Goal: Task Accomplishment & Management: Use online tool/utility

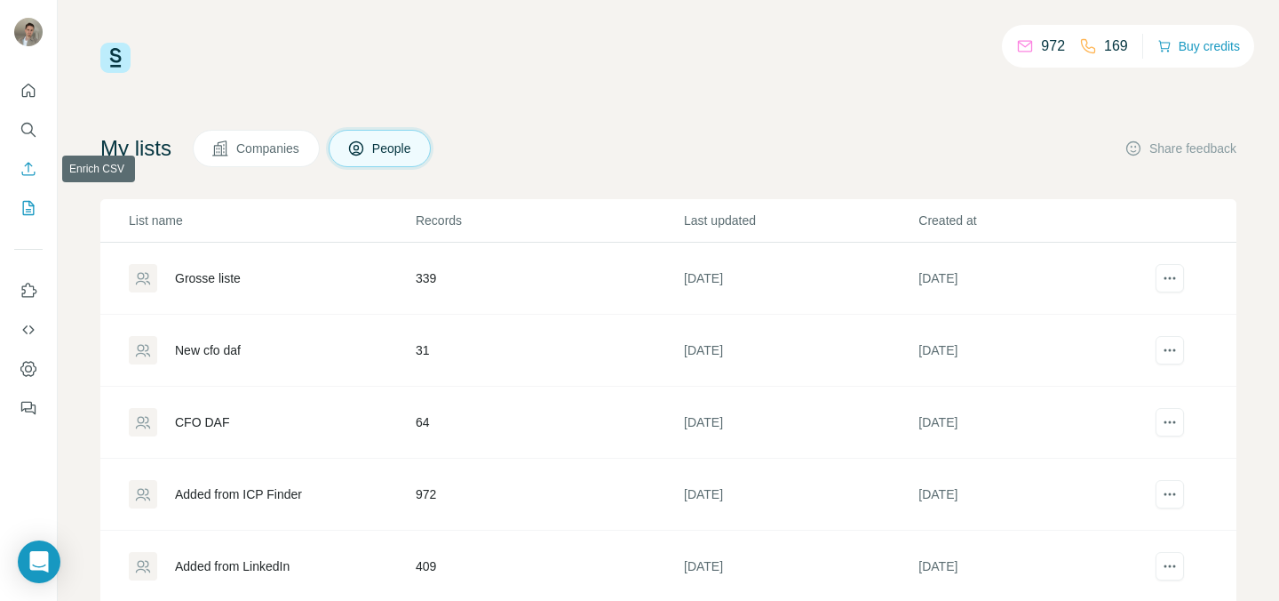
click at [33, 177] on icon "Enrich CSV" at bounding box center [29, 169] width 18 height 18
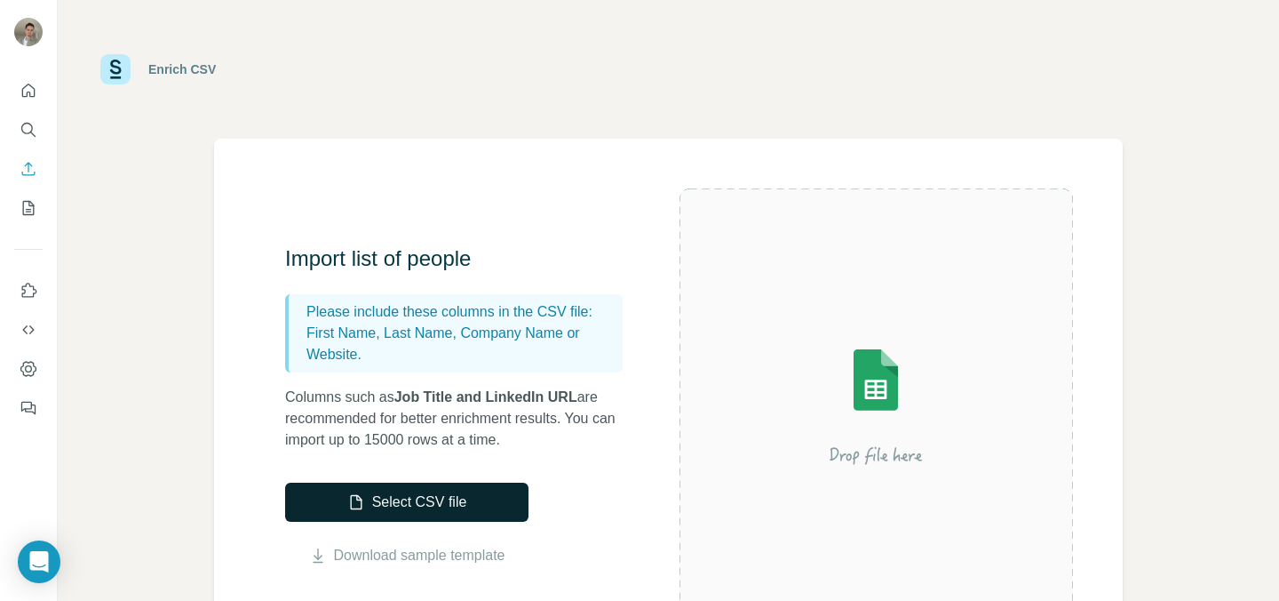
click at [454, 499] on button "Select CSV file" at bounding box center [406, 501] width 243 height 39
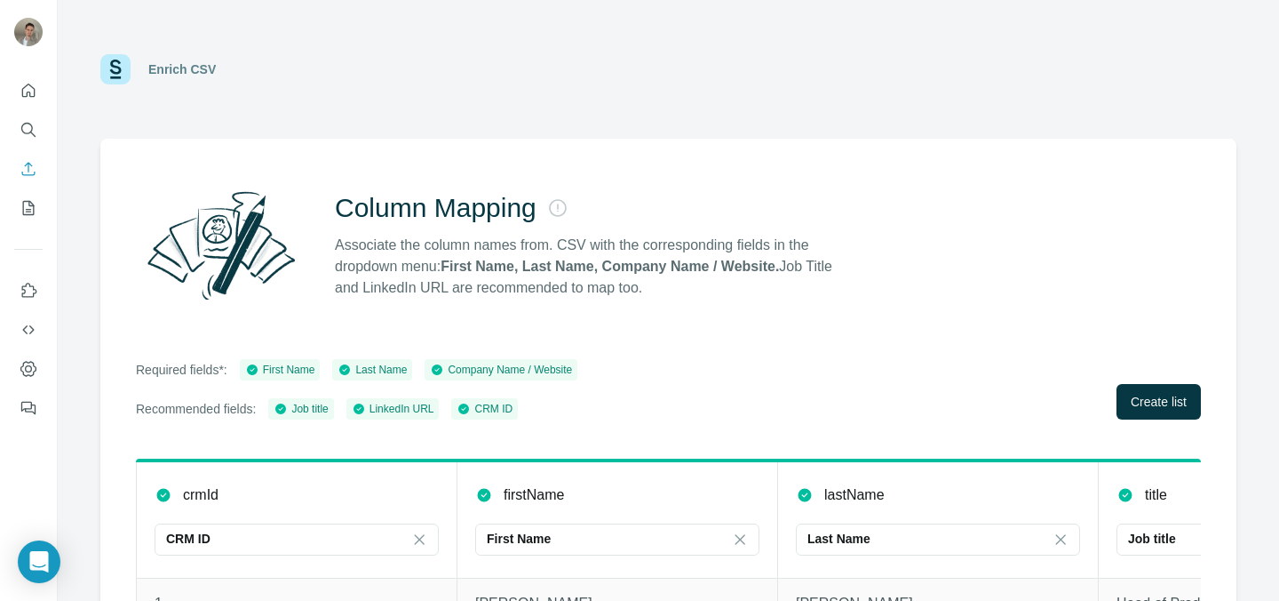
scroll to position [174, 0]
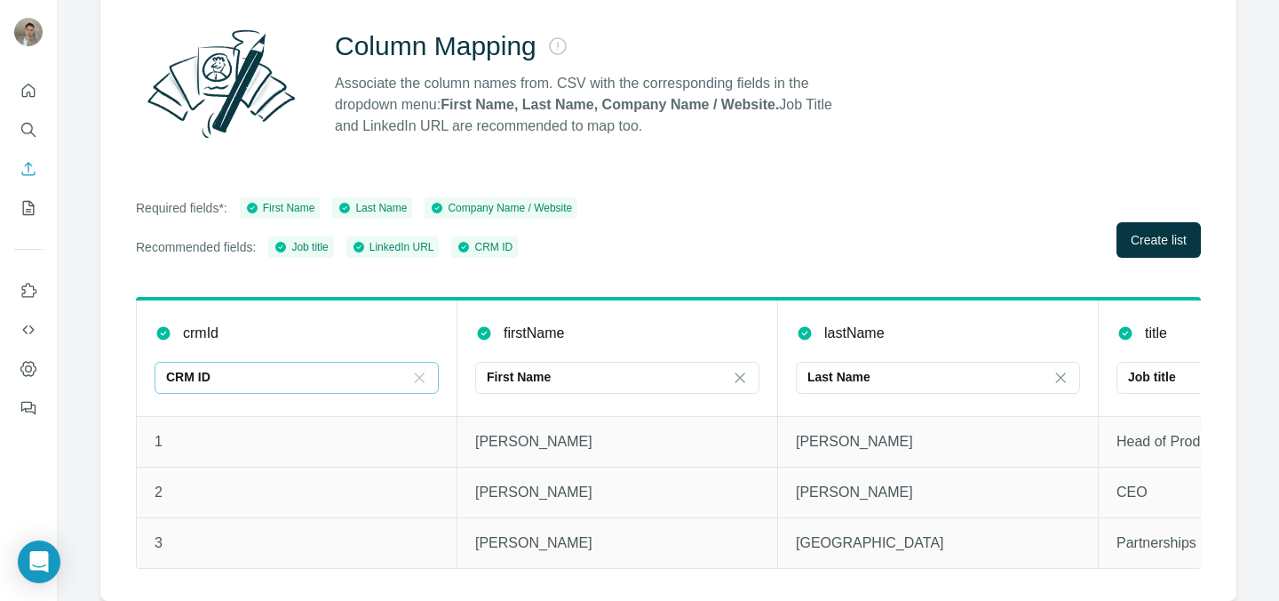
click at [418, 372] on icon at bounding box center [420, 377] width 10 height 10
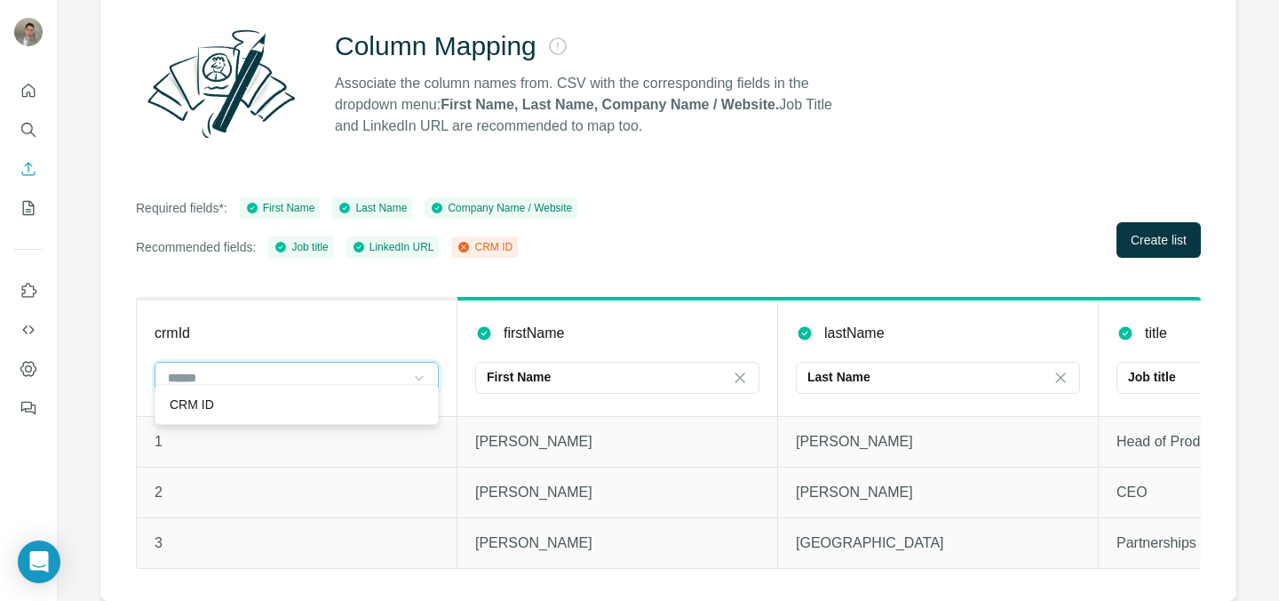
scroll to position [0, 0]
click at [425, 331] on th "crmId" at bounding box center [297, 356] width 321 height 117
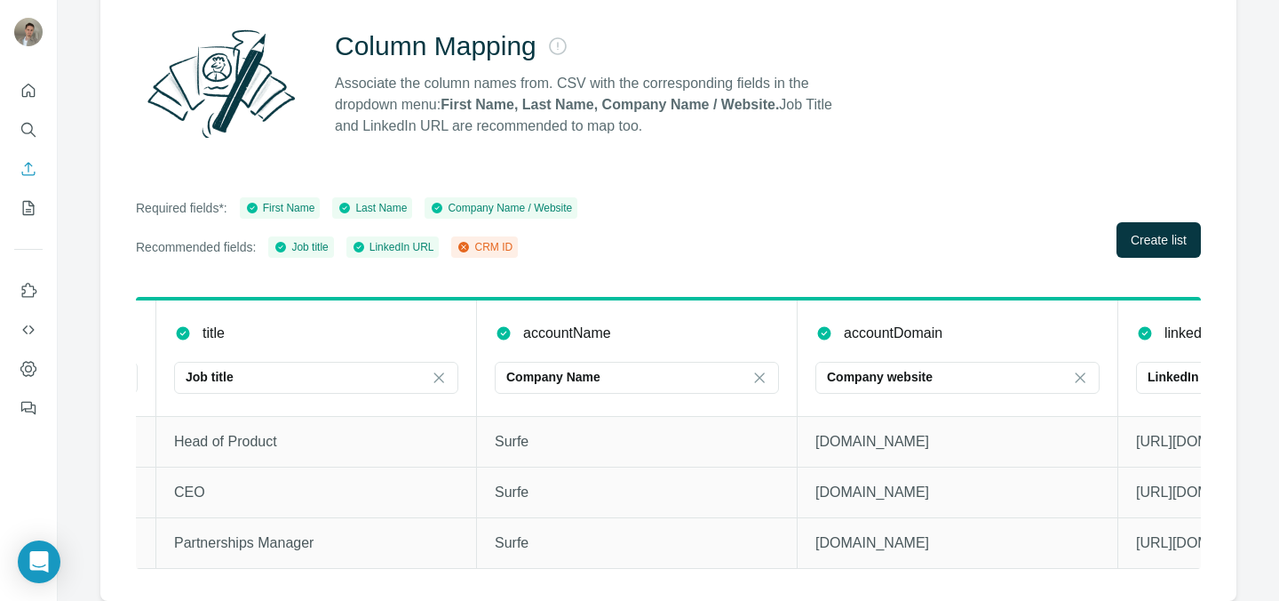
scroll to position [0, 945]
click at [758, 372] on icon at bounding box center [757, 377] width 10 height 10
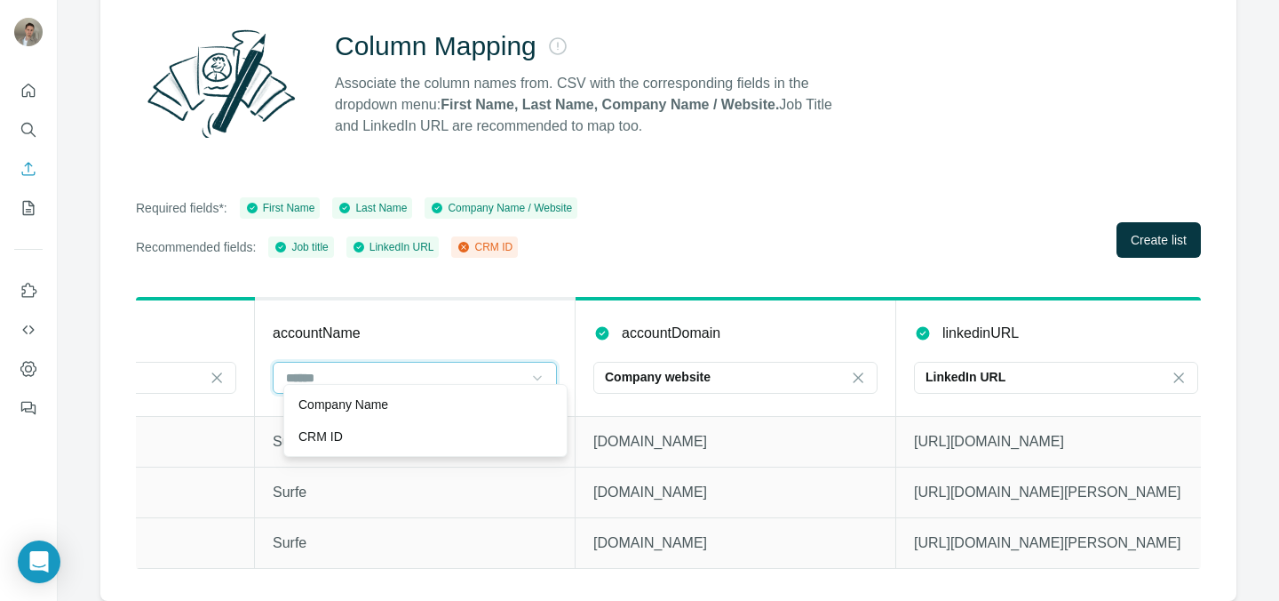
scroll to position [0, 1185]
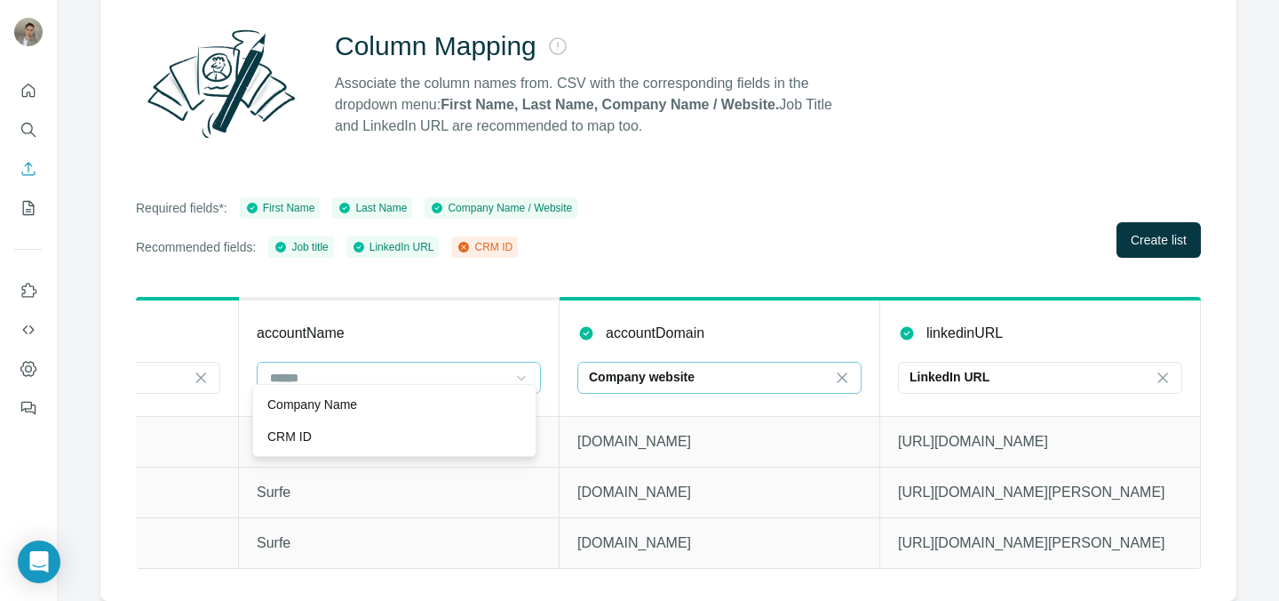
click at [848, 370] on input at bounding box center [860, 378] width 53 height 20
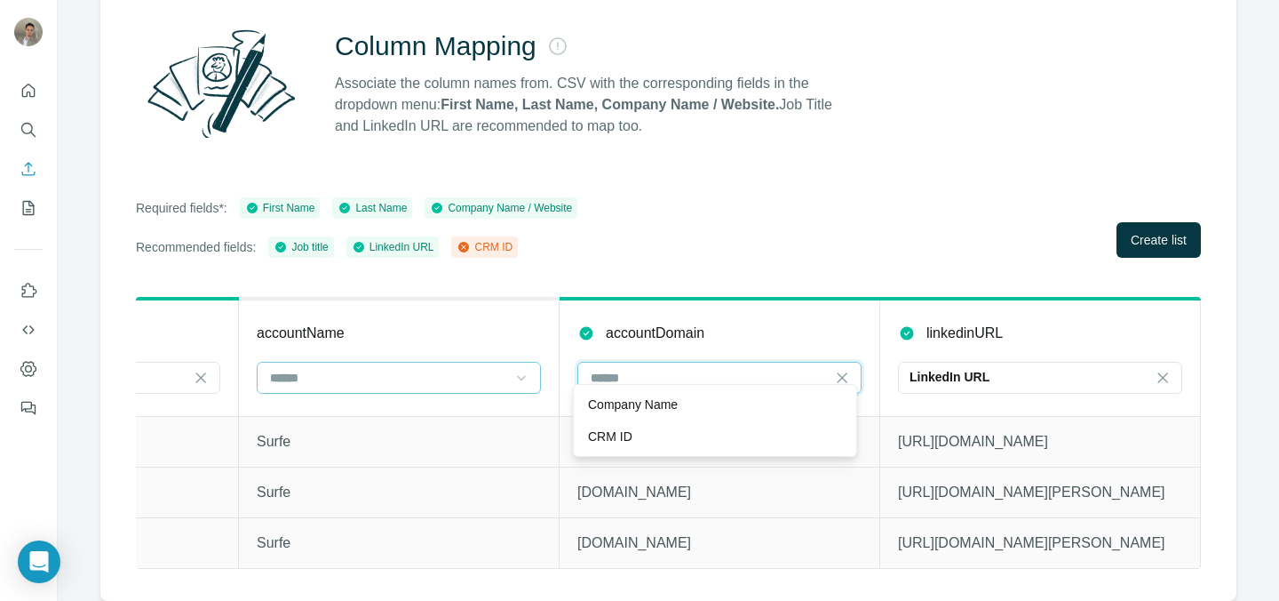
scroll to position [0, 1194]
click at [824, 503] on td "[DOMAIN_NAME]" at bounding box center [720, 491] width 321 height 51
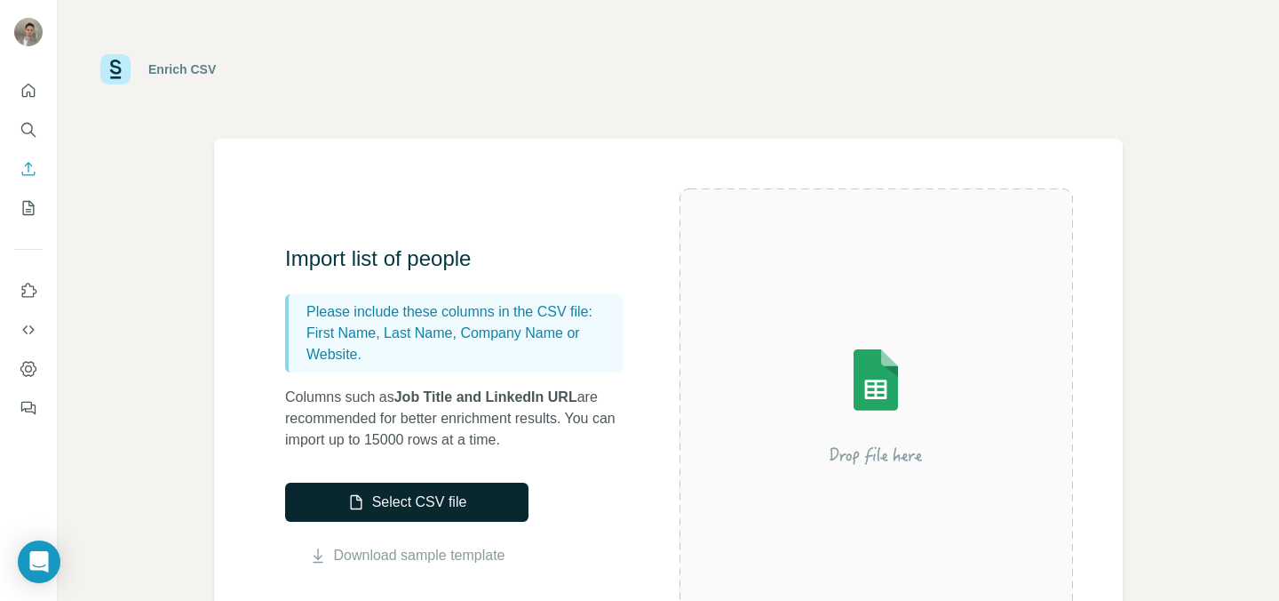
click at [480, 505] on button "Select CSV file" at bounding box center [406, 501] width 243 height 39
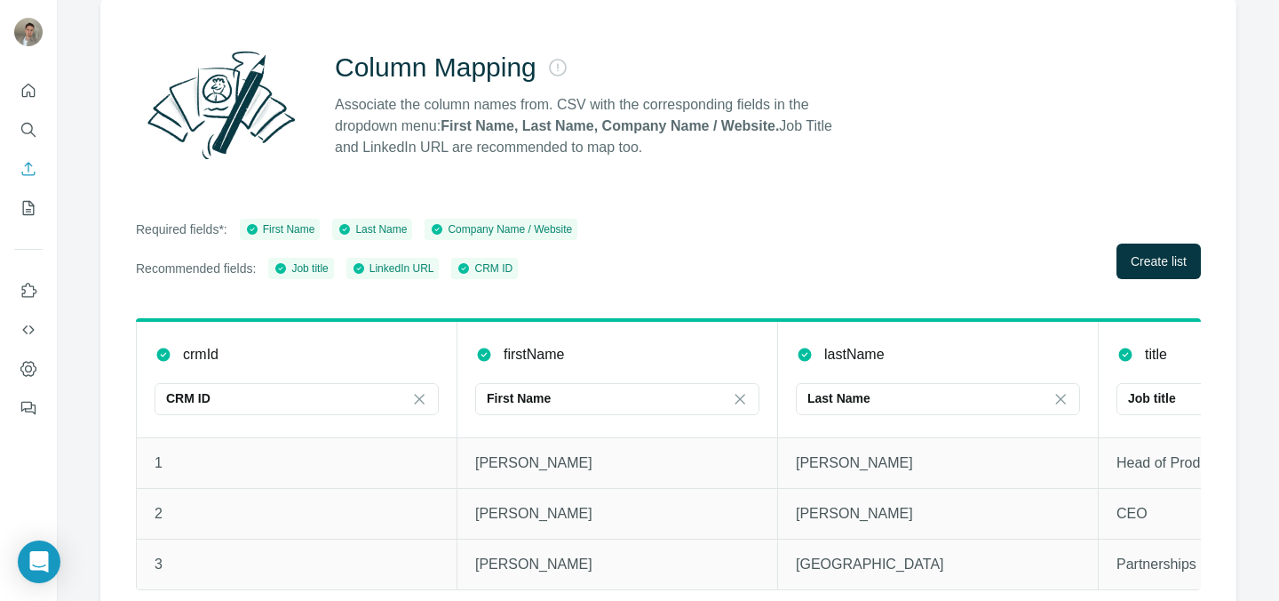
scroll to position [174, 0]
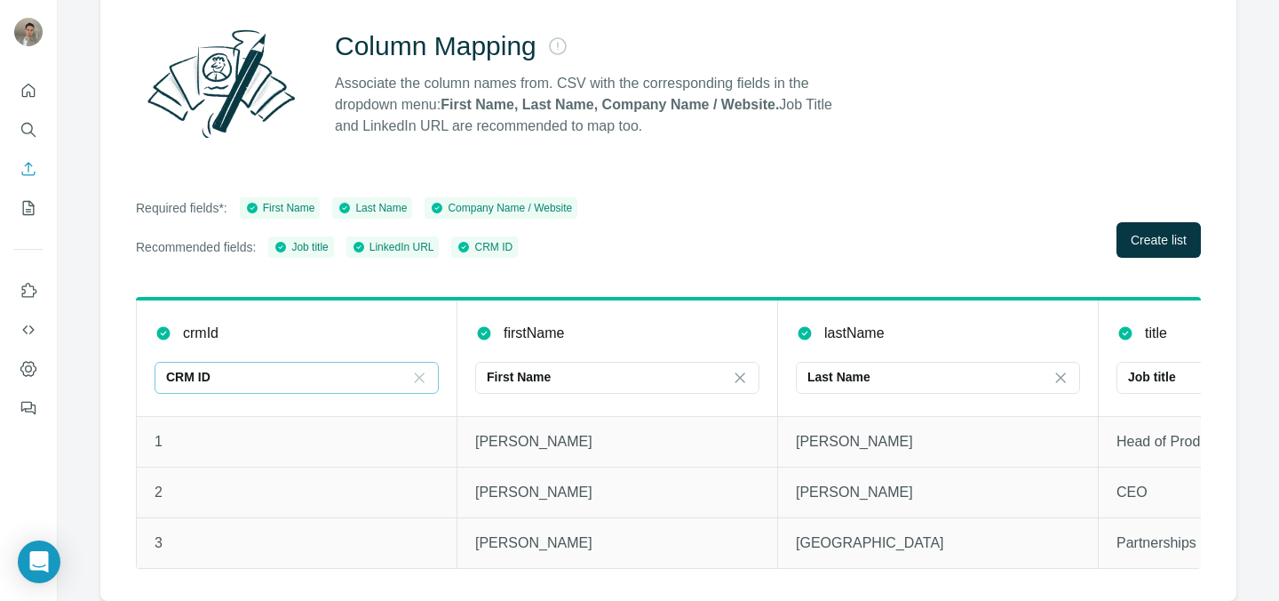
click at [421, 372] on icon at bounding box center [420, 377] width 10 height 10
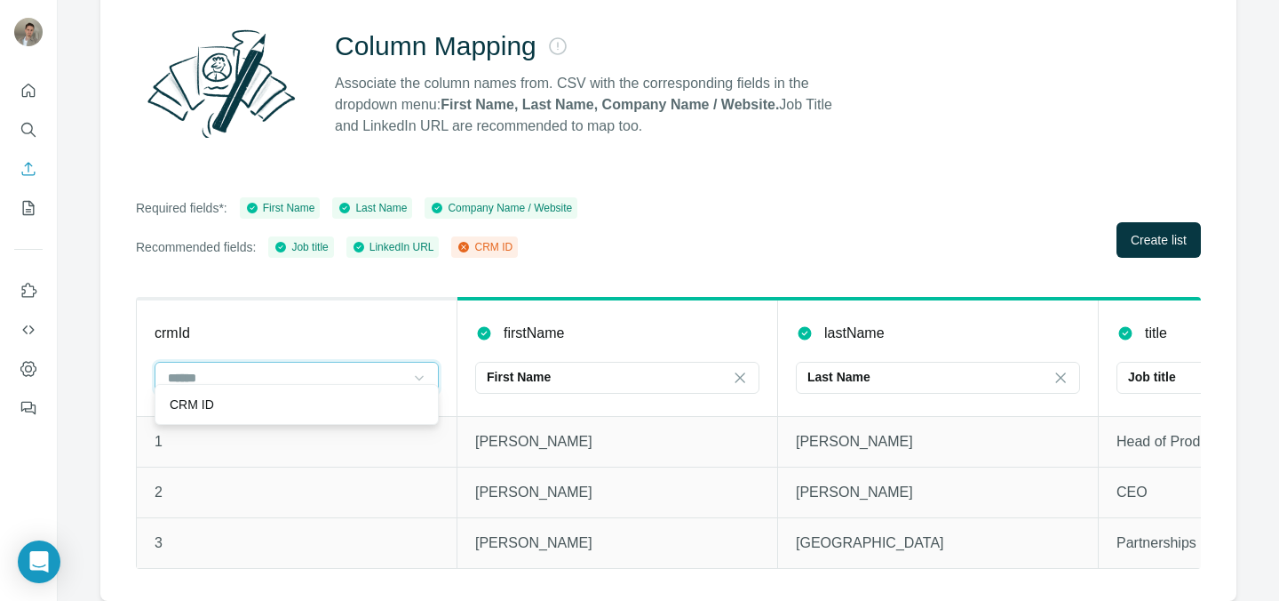
scroll to position [0, 0]
click at [402, 406] on div "CRM ID" at bounding box center [297, 404] width 254 height 18
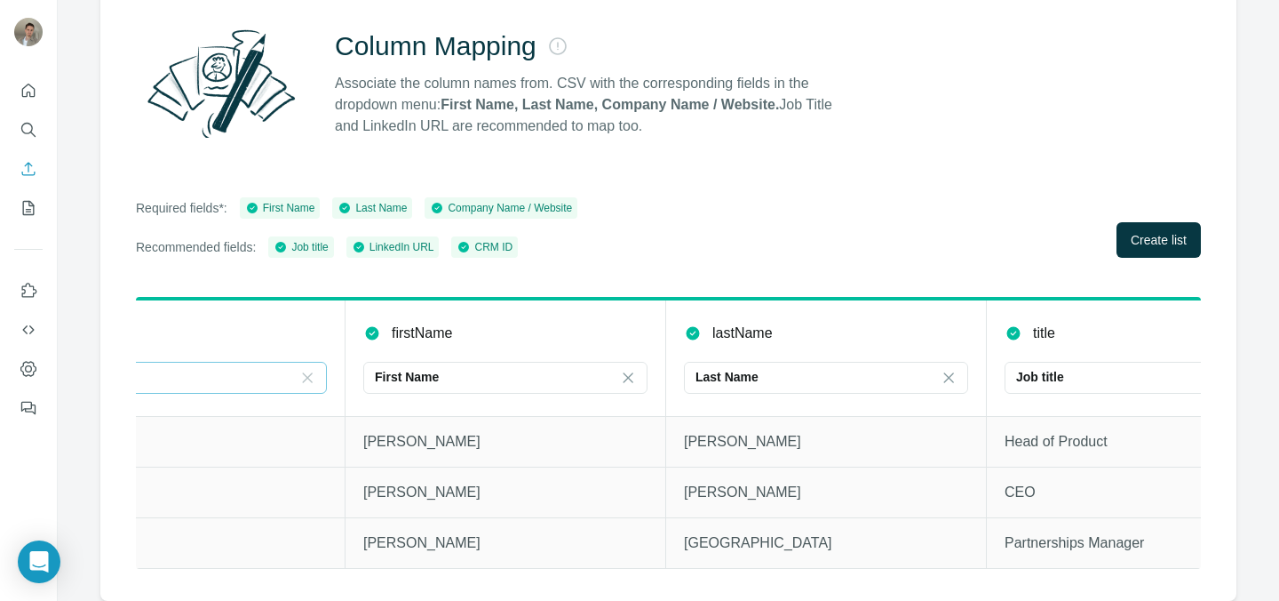
scroll to position [0, 115]
click at [1131, 232] on span "Create list" at bounding box center [1159, 240] width 56 height 18
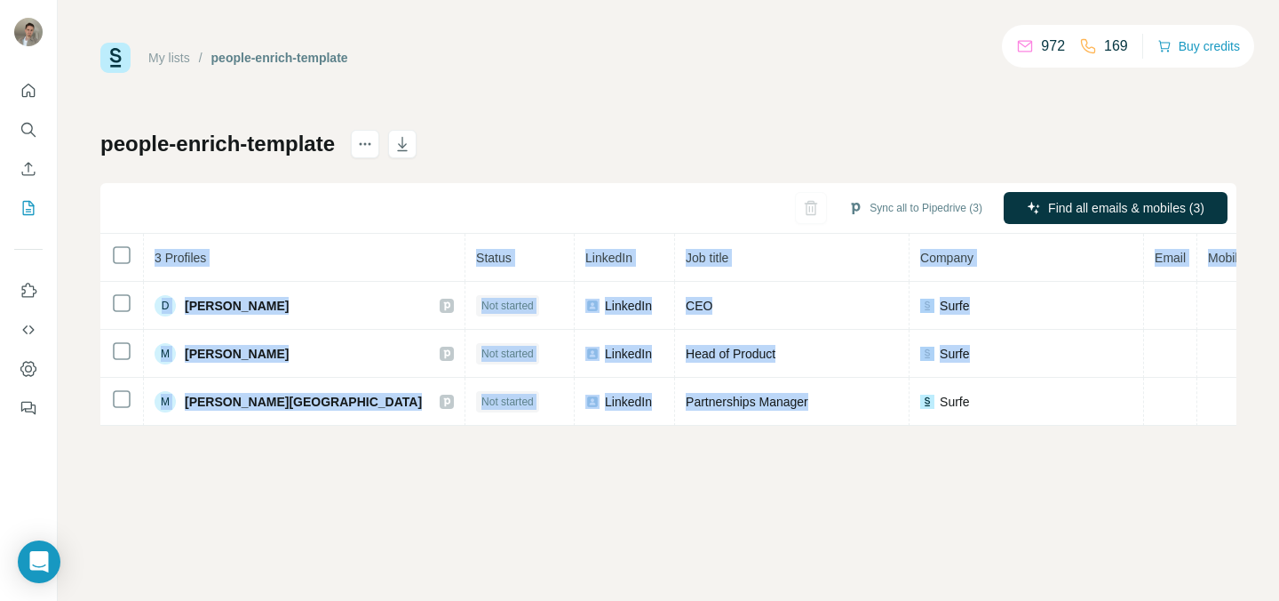
drag, startPoint x: 587, startPoint y: 425, endPoint x: 816, endPoint y: 458, distance: 231.7
click at [809, 458] on div "My lists / people-enrich-template 972 169 Buy credits people-enrich-template Sy…" at bounding box center [669, 300] width 1222 height 601
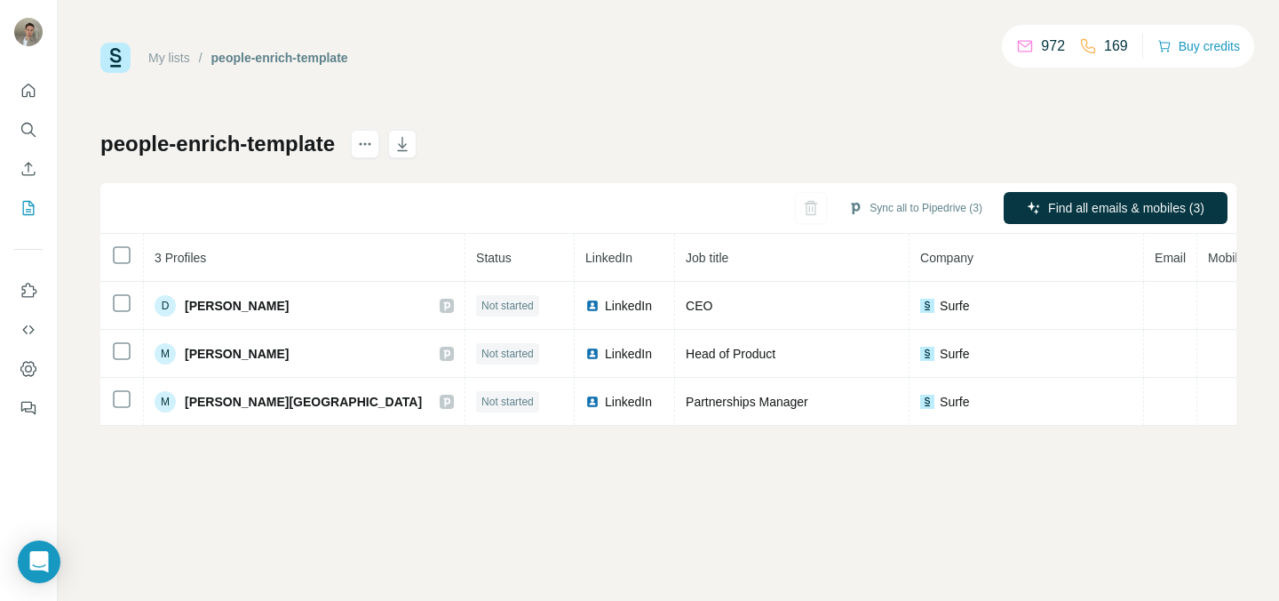
drag, startPoint x: 1029, startPoint y: 440, endPoint x: 1061, endPoint y: 440, distance: 32.0
click at [1060, 440] on div "My lists / people-enrich-template 972 169 Buy credits people-enrich-template Sy…" at bounding box center [669, 300] width 1222 height 601
click at [805, 215] on icon "button" at bounding box center [811, 208] width 18 height 18
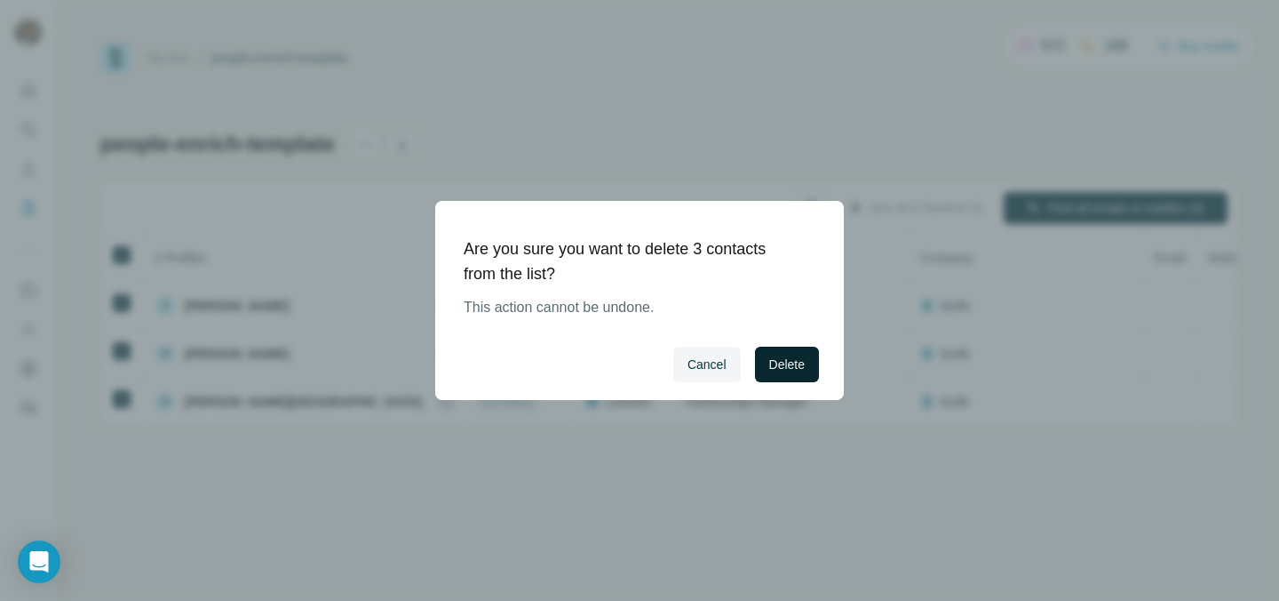
click at [799, 374] on button "Delete" at bounding box center [787, 364] width 64 height 36
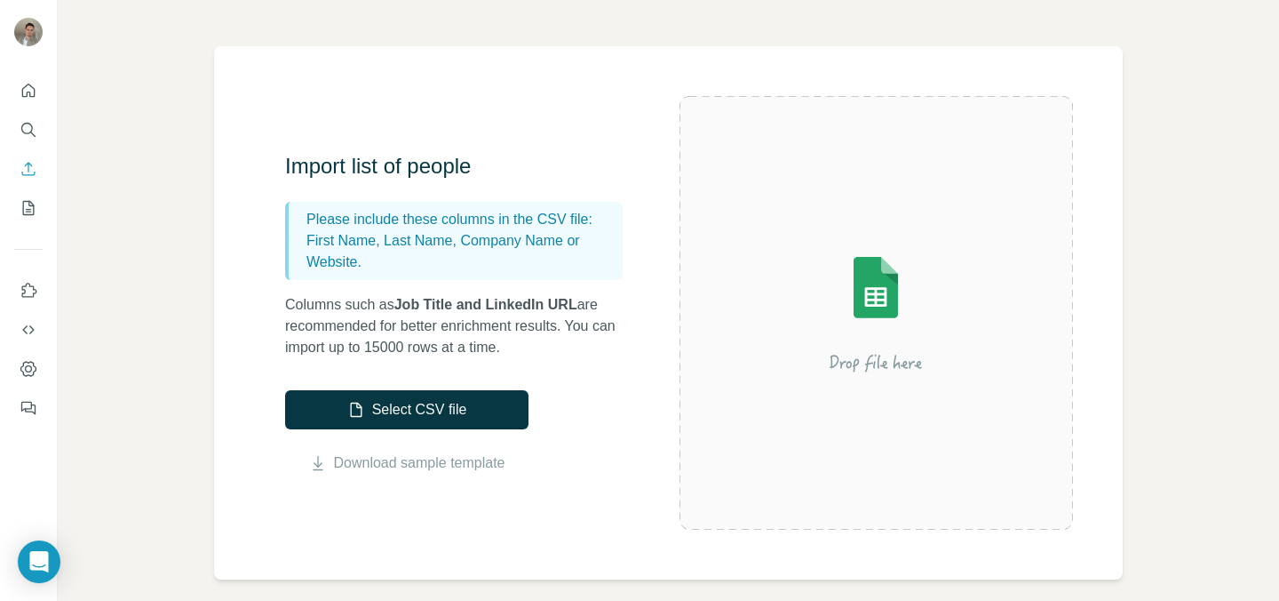
scroll to position [195, 0]
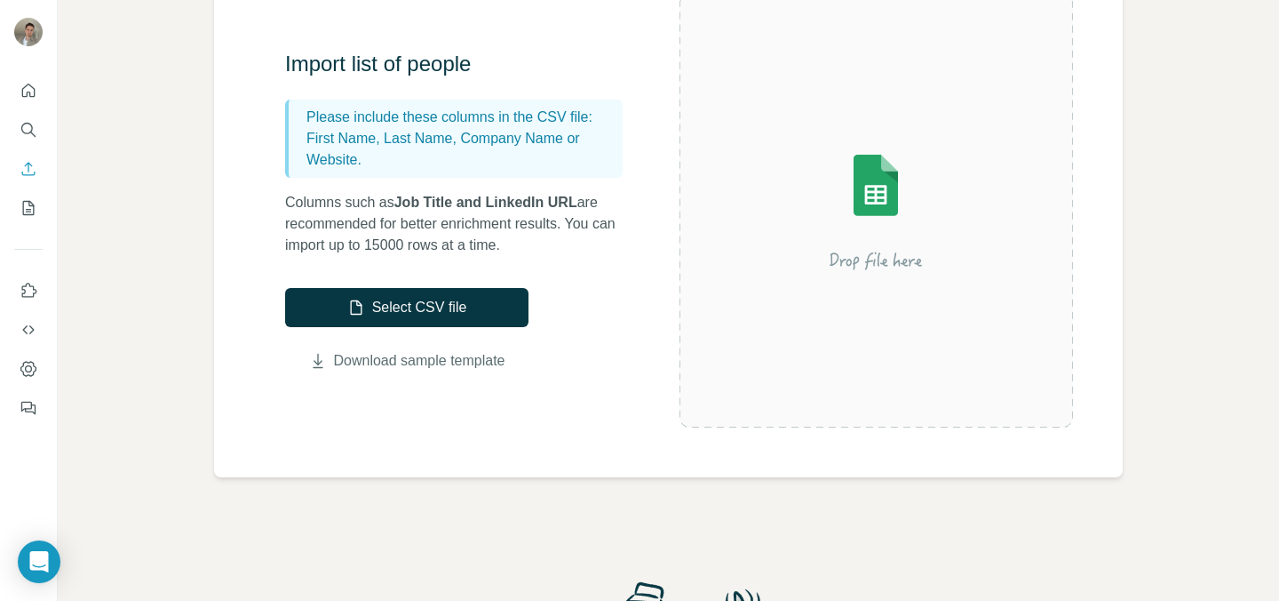
click at [423, 362] on link "Download sample template" at bounding box center [419, 360] width 171 height 21
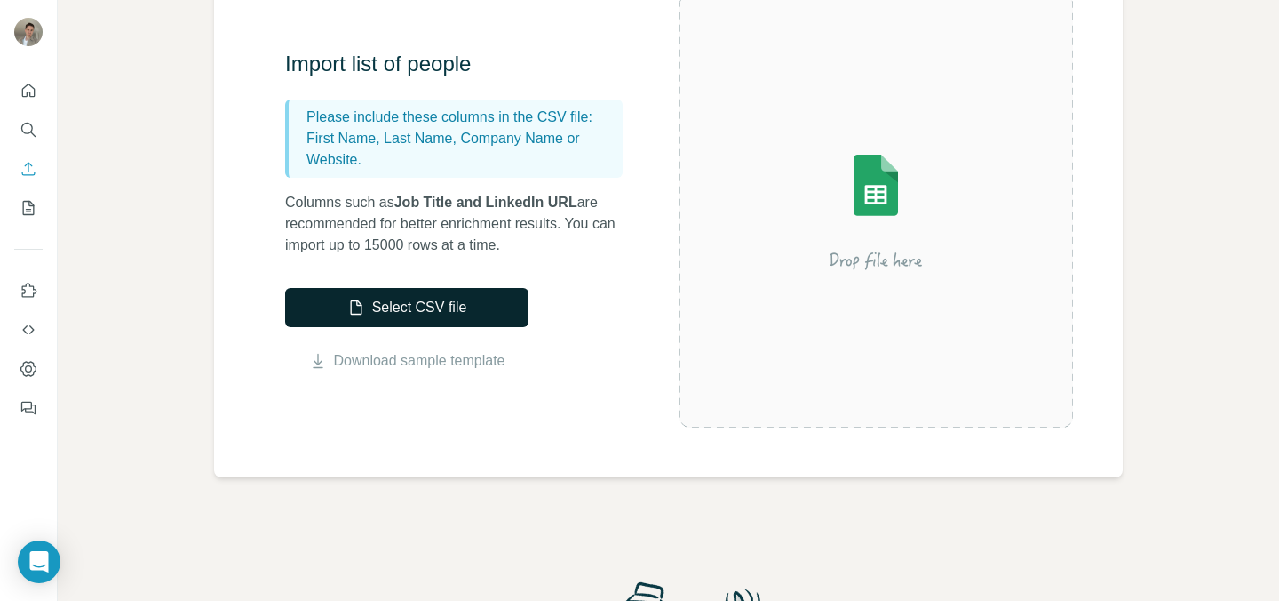
click at [446, 314] on button "Select CSV file" at bounding box center [406, 307] width 243 height 39
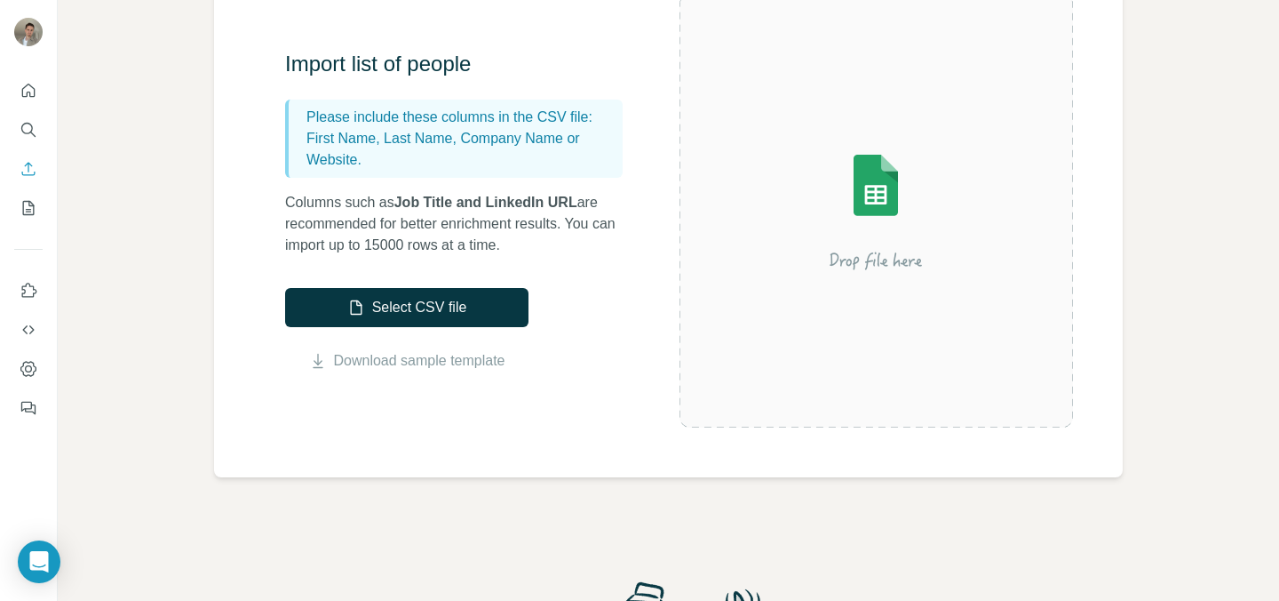
scroll to position [174, 0]
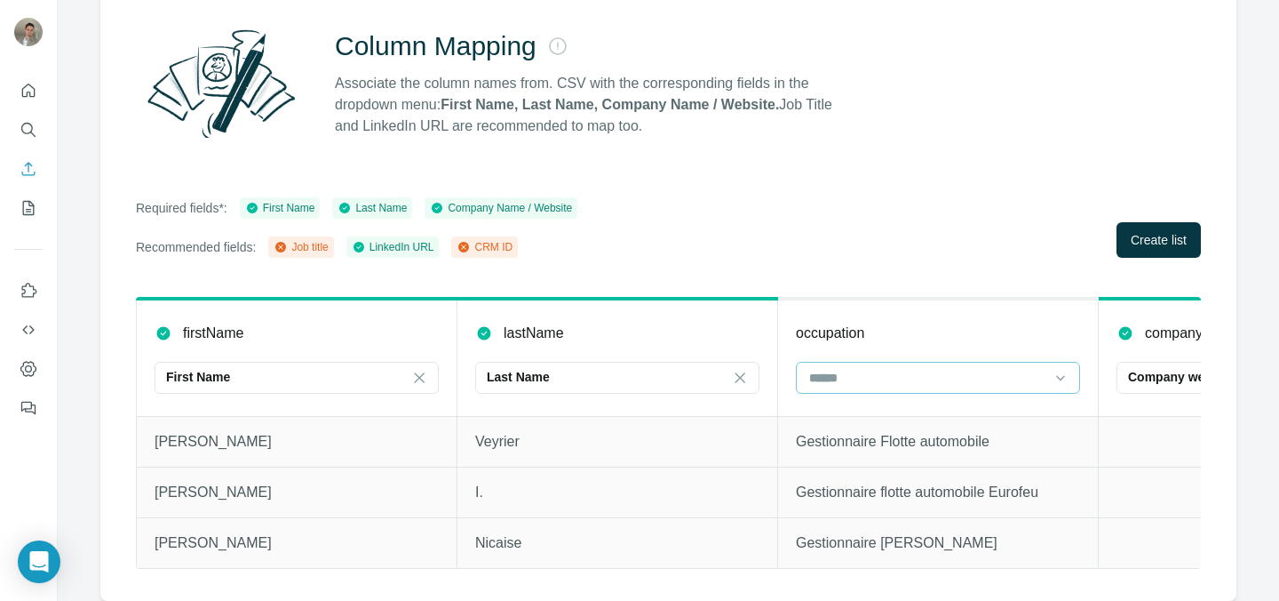
click at [922, 370] on input at bounding box center [928, 378] width 240 height 20
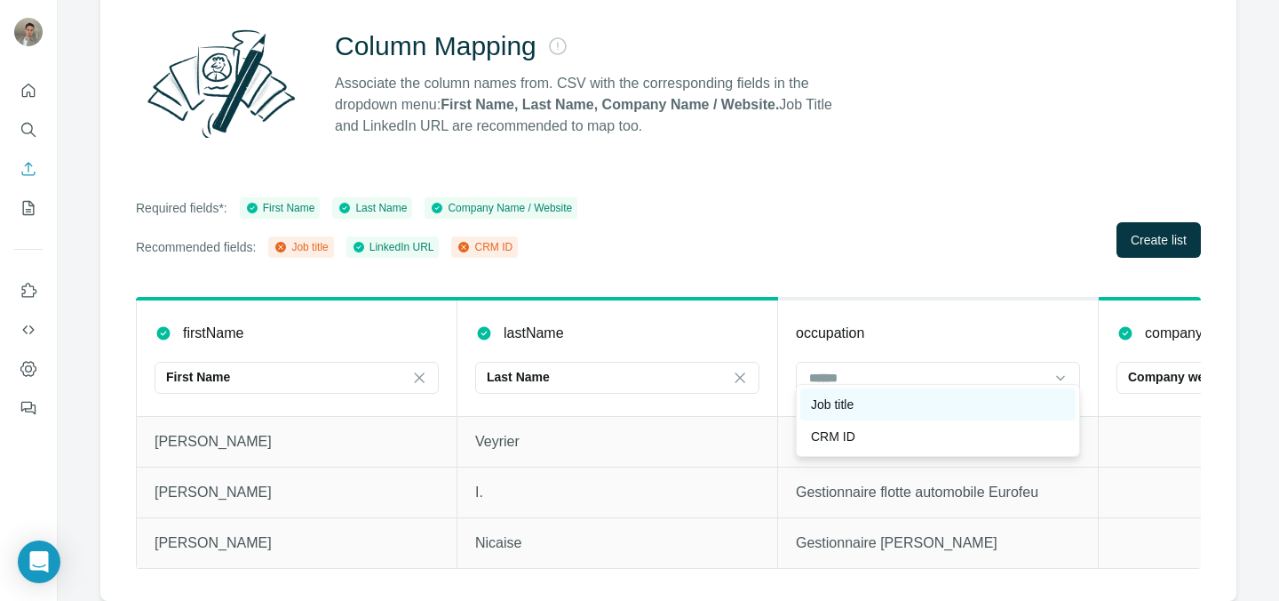
click at [905, 396] on div "Job title" at bounding box center [938, 404] width 254 height 18
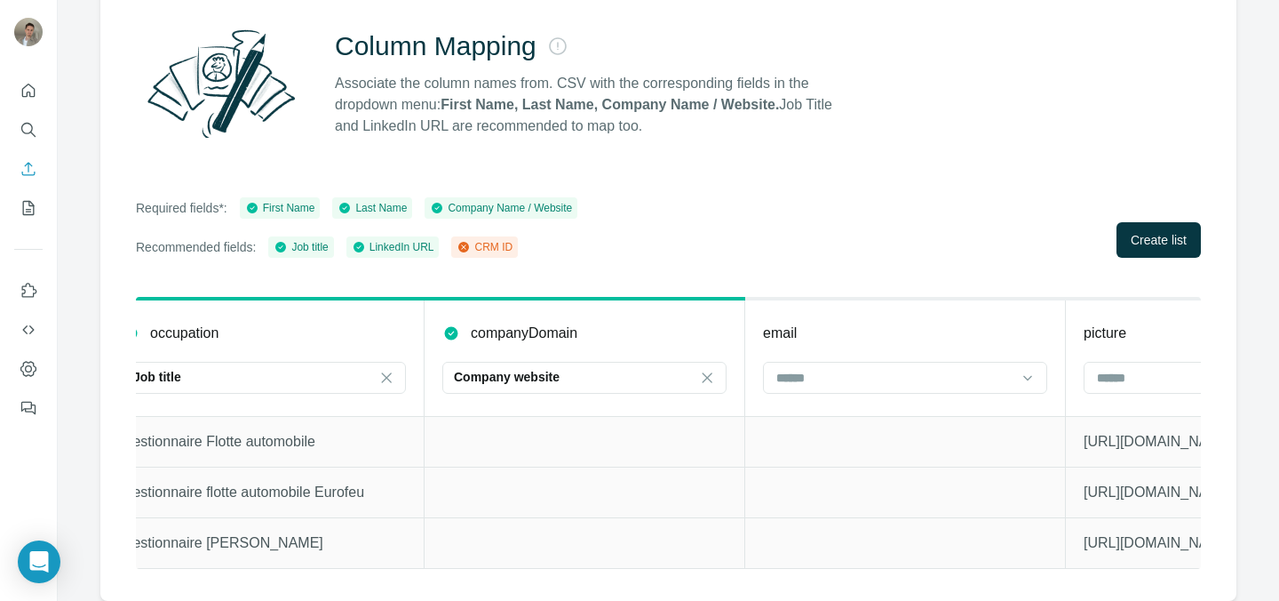
scroll to position [0, 679]
click at [877, 375] on div at bounding box center [890, 377] width 240 height 30
click at [895, 517] on td at bounding box center [901, 542] width 321 height 51
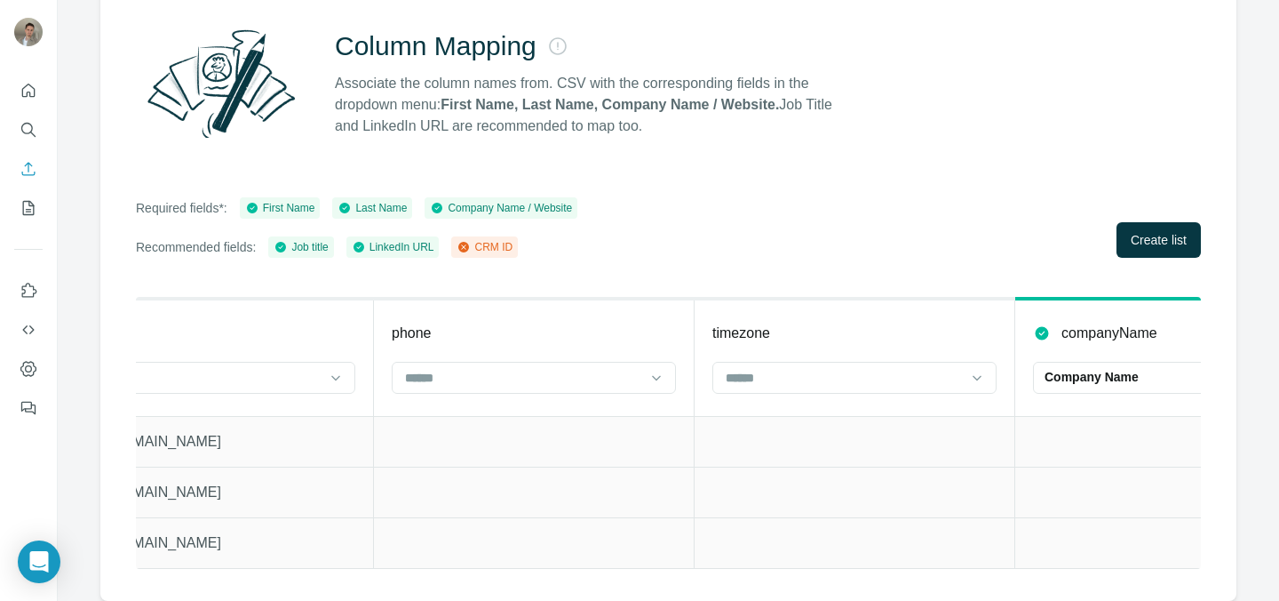
scroll to position [0, 1737]
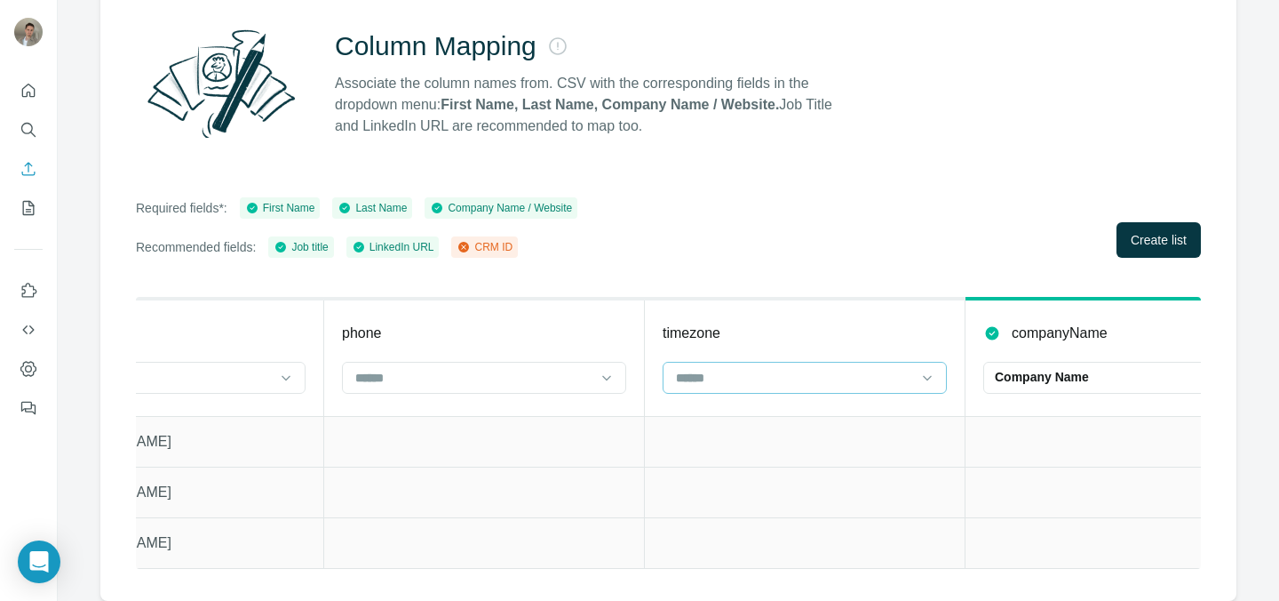
click at [815, 375] on div at bounding box center [794, 377] width 240 height 30
click at [816, 407] on div "CRM ID" at bounding box center [805, 404] width 254 height 18
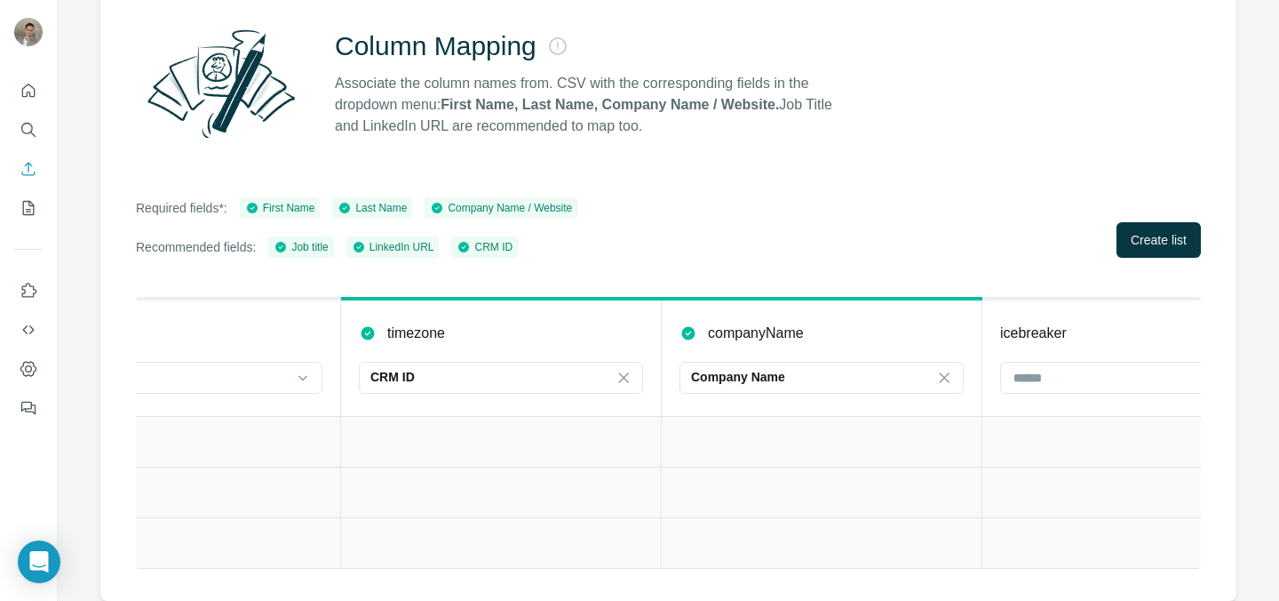
scroll to position [0, 2053]
click at [1140, 231] on span "Create list" at bounding box center [1159, 240] width 56 height 18
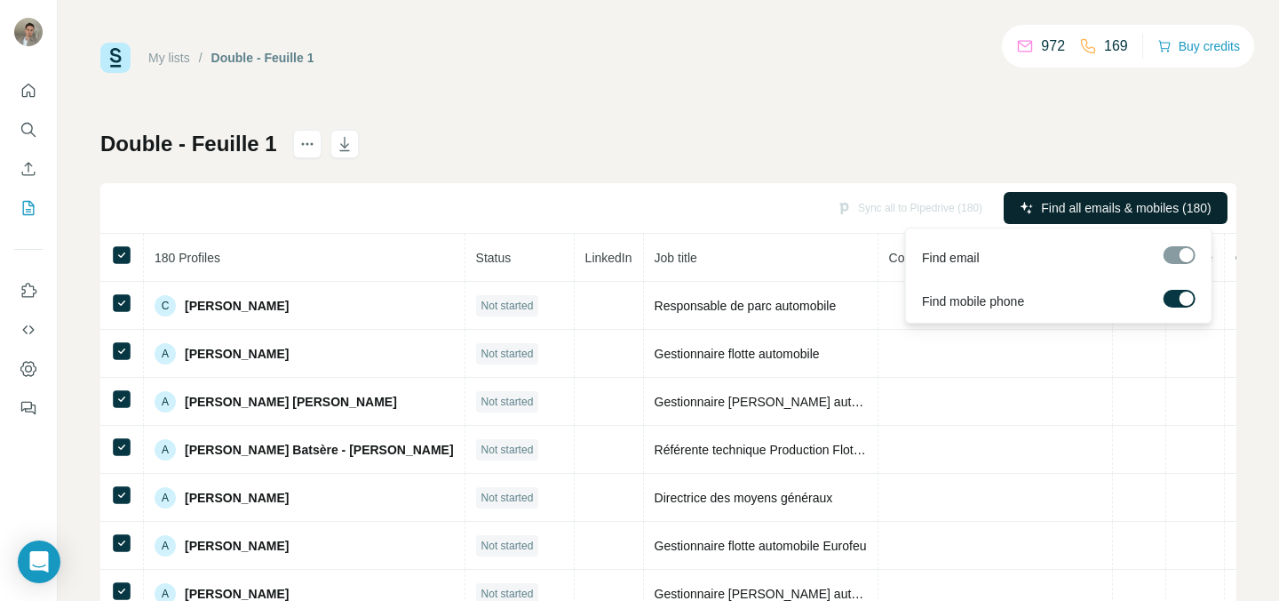
click at [1056, 204] on span "Find all emails & mobiles (180)" at bounding box center [1126, 208] width 170 height 18
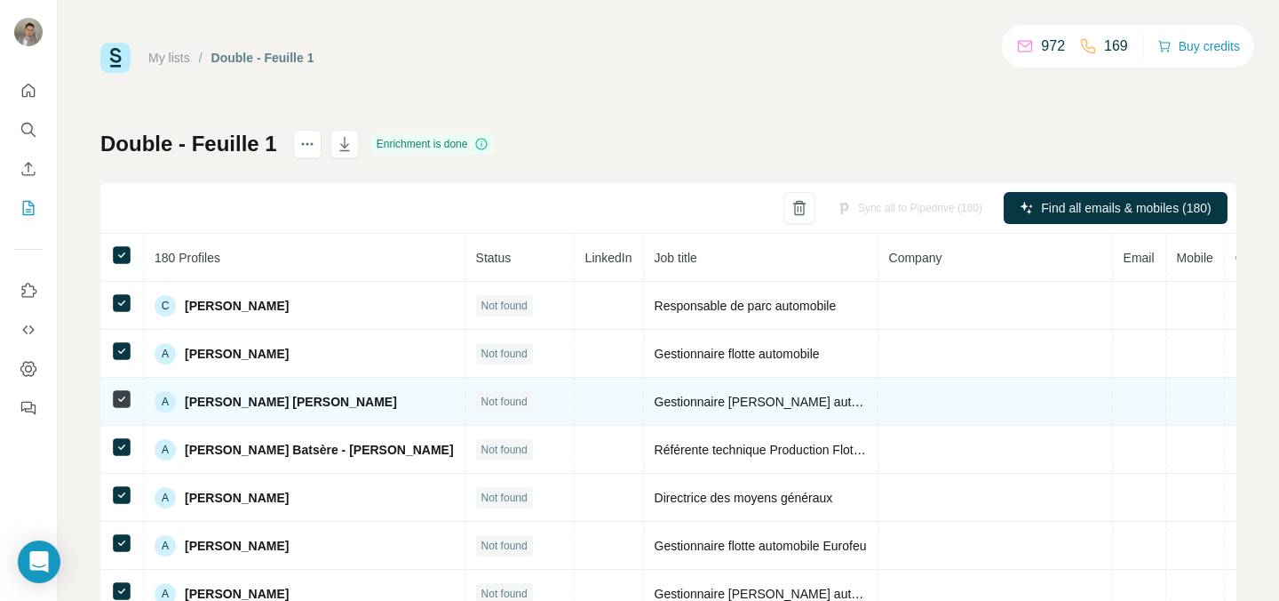
scroll to position [0, 179]
